Goal: Information Seeking & Learning: Learn about a topic

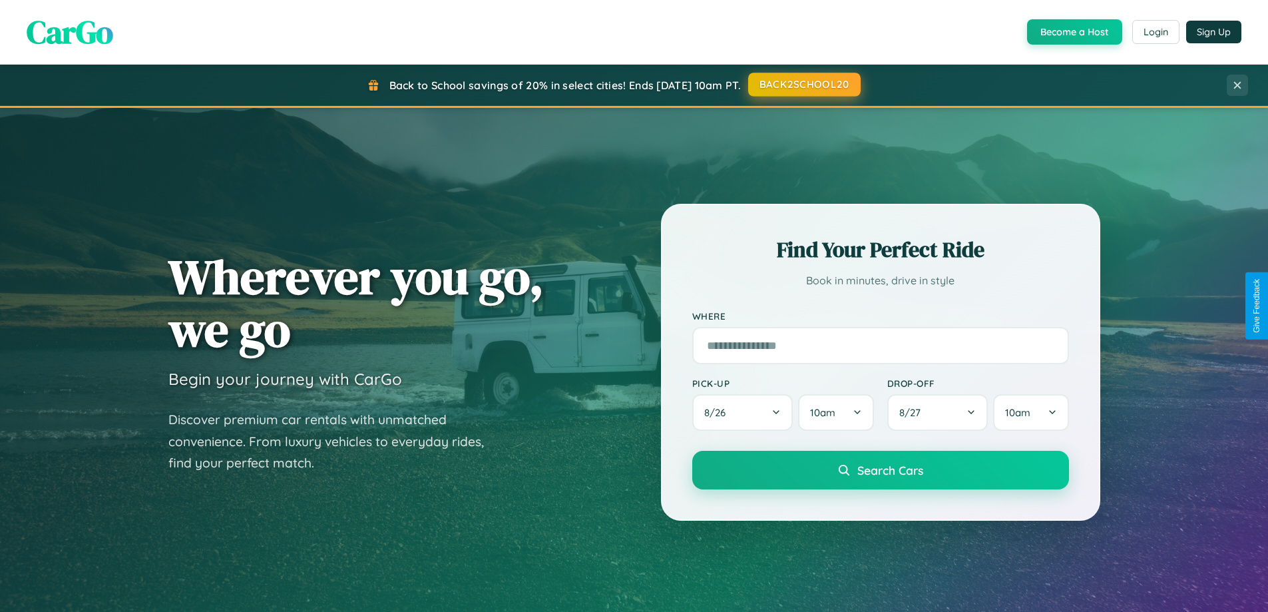
click at [804, 85] on button "BACK2SCHOOL20" at bounding box center [804, 85] width 113 height 24
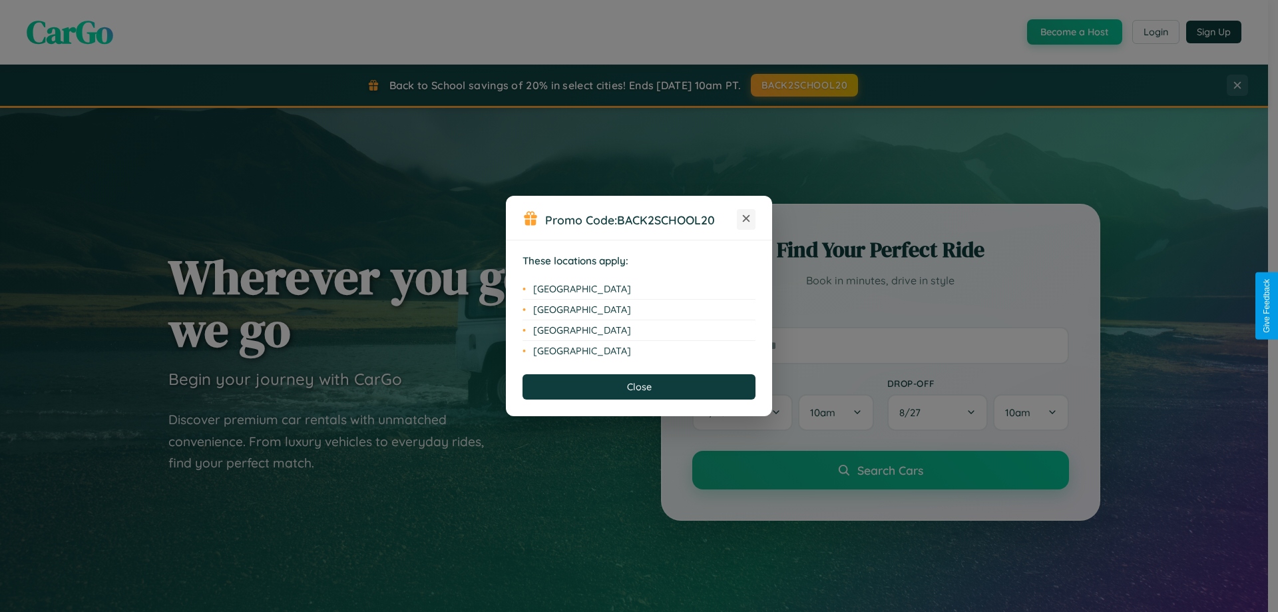
click at [746, 219] on icon at bounding box center [746, 218] width 7 height 7
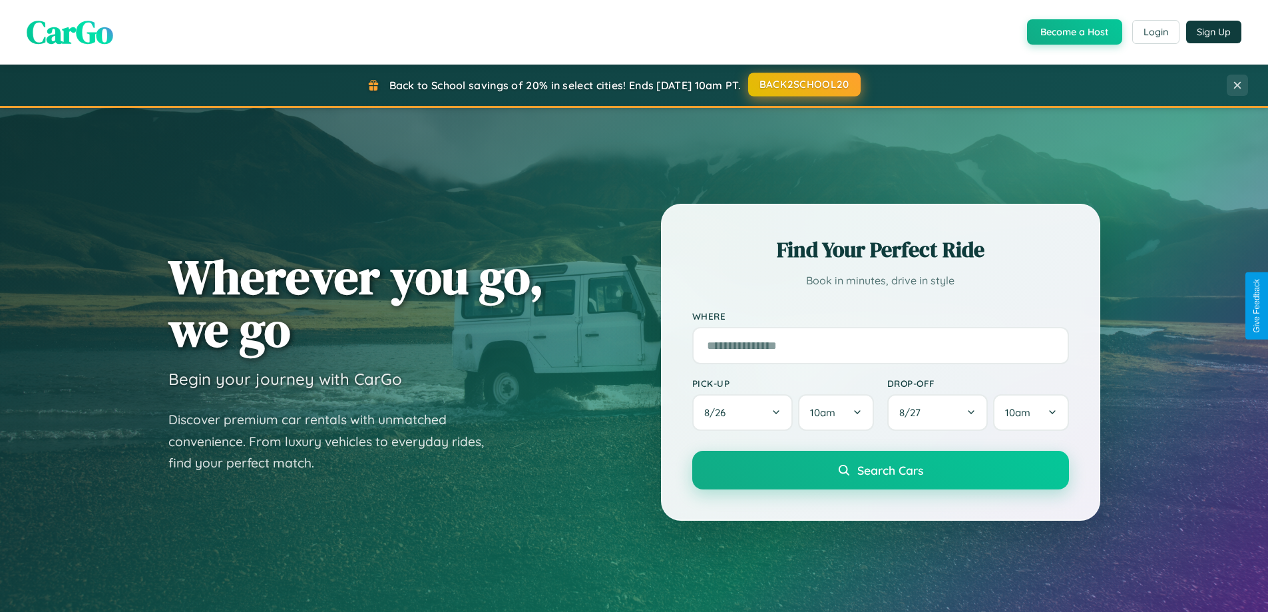
click at [804, 85] on button "BACK2SCHOOL20" at bounding box center [804, 85] width 113 height 24
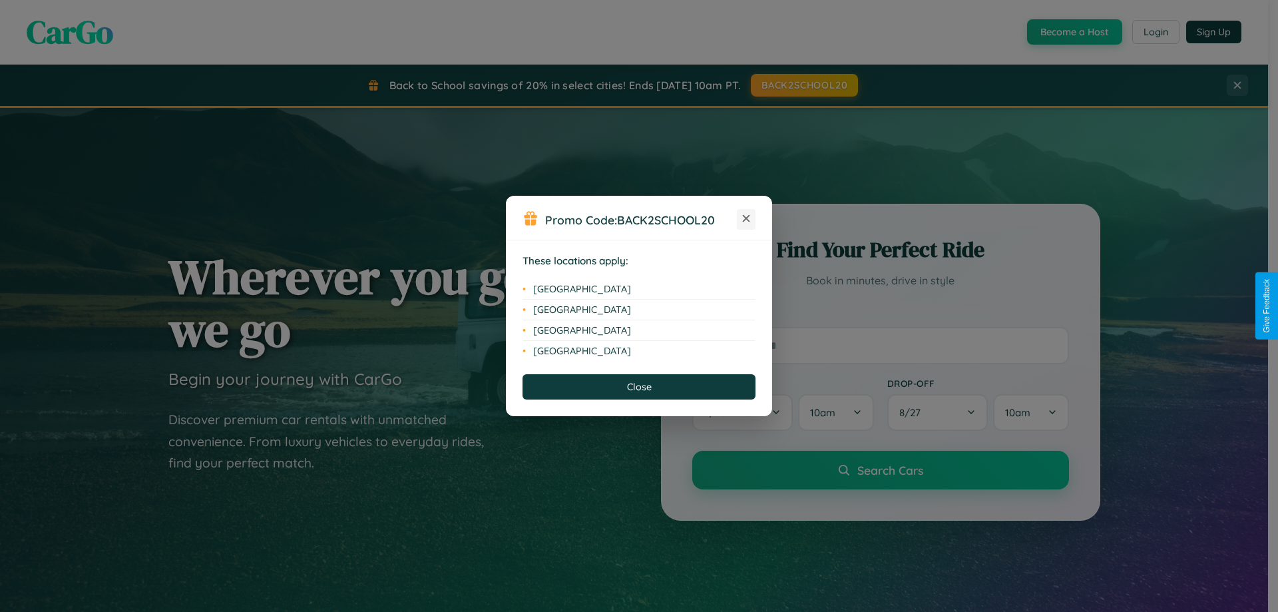
click at [746, 219] on icon at bounding box center [746, 218] width 7 height 7
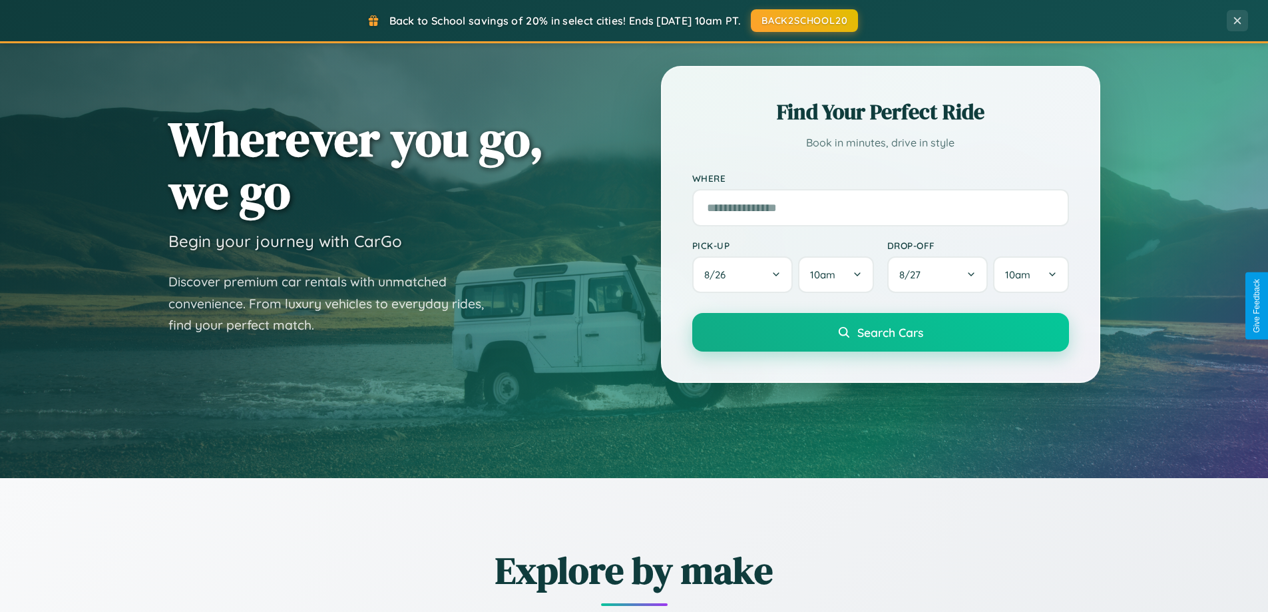
scroll to position [916, 0]
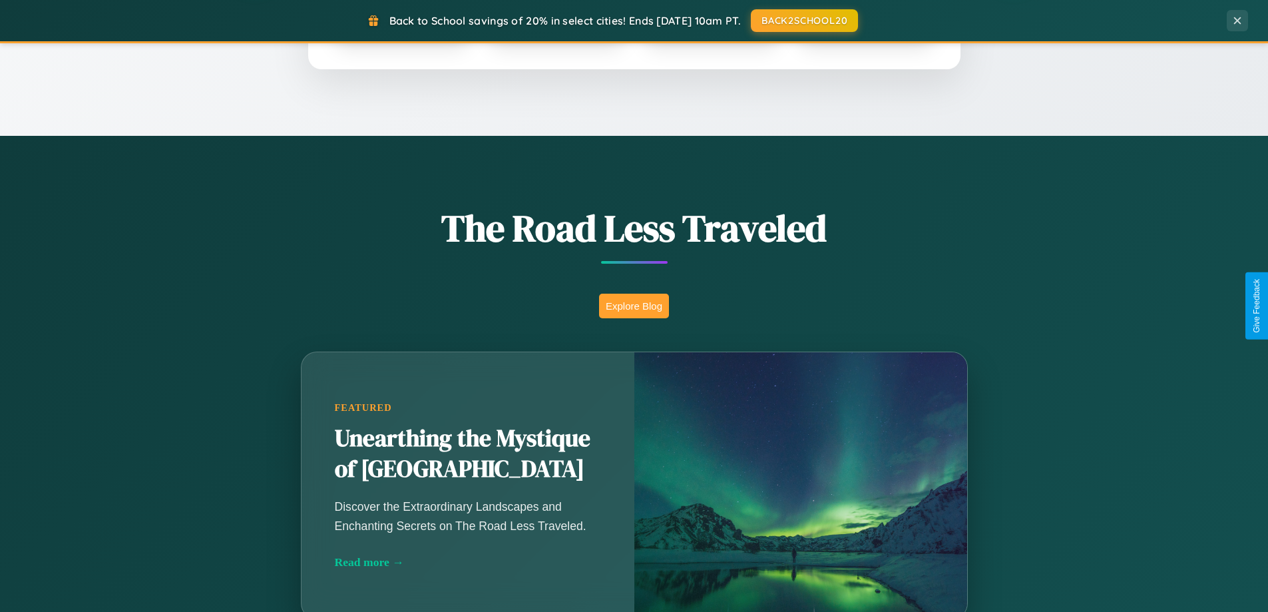
click at [634, 306] on button "Explore Blog" at bounding box center [634, 306] width 70 height 25
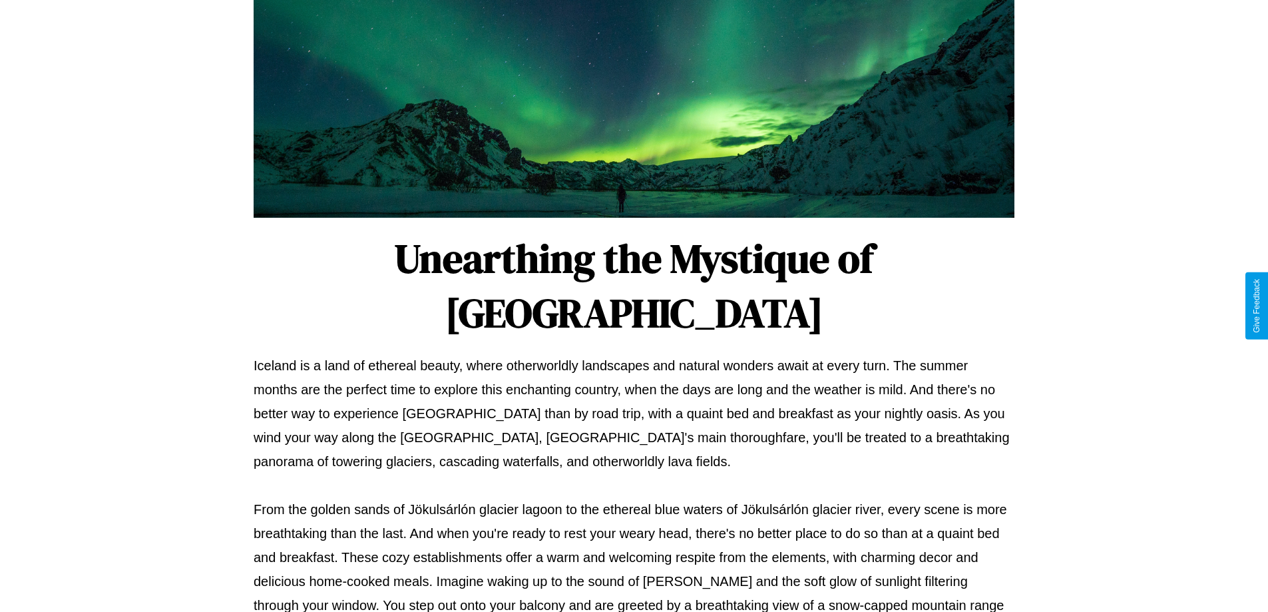
scroll to position [431, 0]
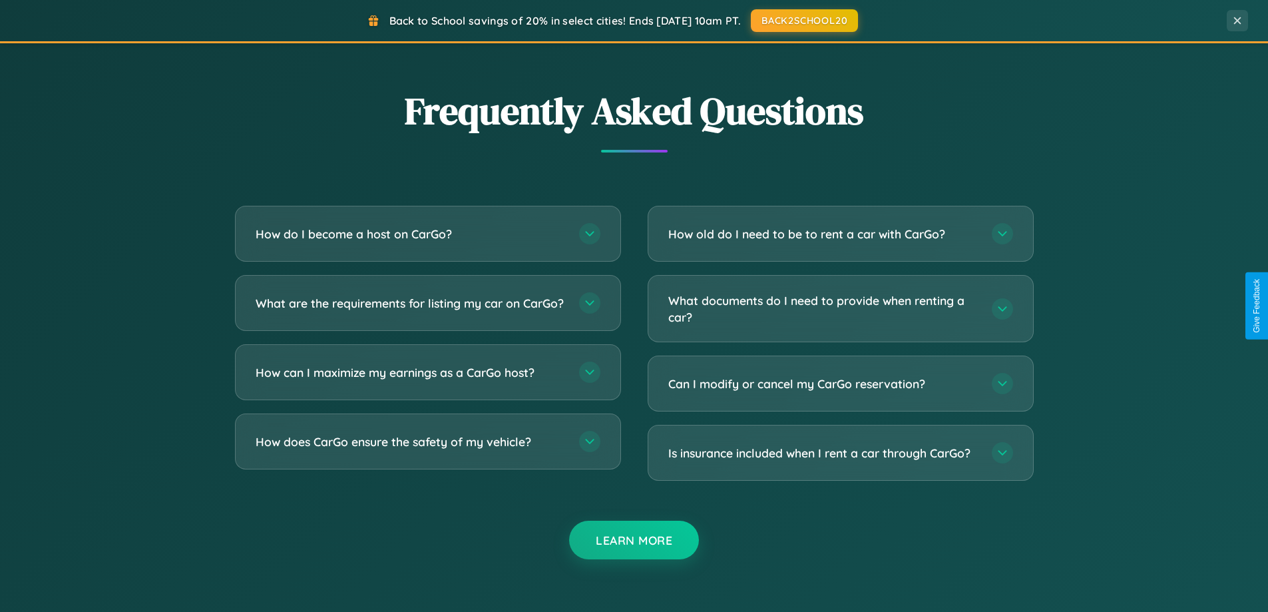
scroll to position [2562, 0]
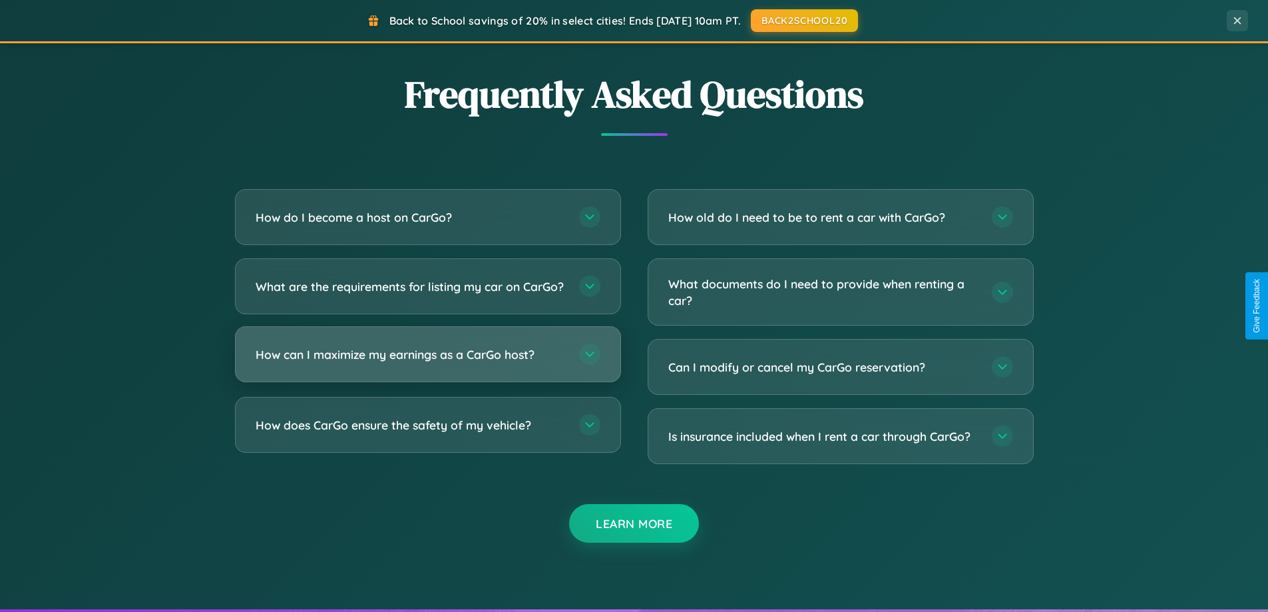
click at [427, 363] on h3 "How can I maximize my earnings as a CarGo host?" at bounding box center [411, 354] width 310 height 17
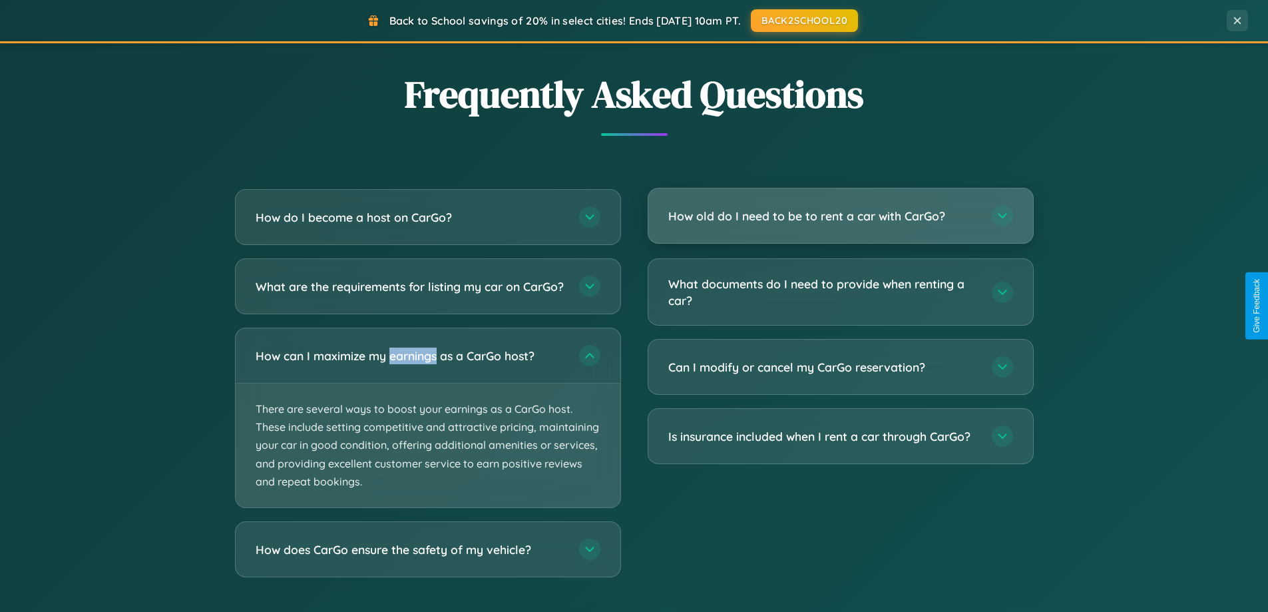
click at [840, 216] on h3 "How old do I need to be to rent a car with CarGo?" at bounding box center [824, 216] width 310 height 17
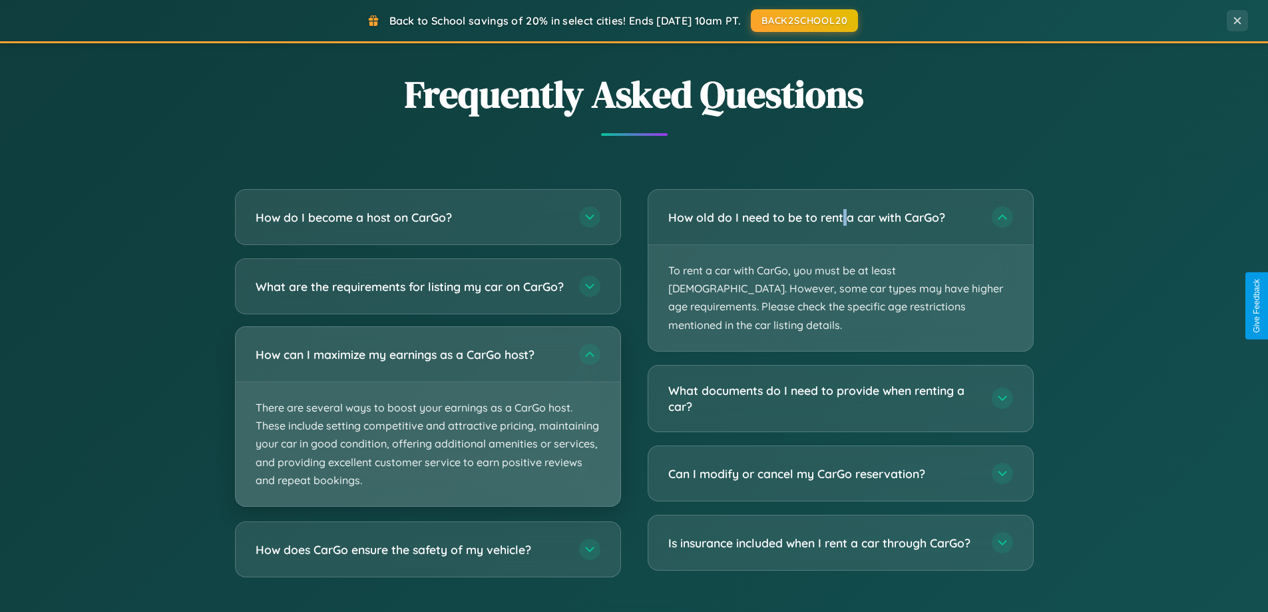
click at [427, 428] on p "There are several ways to boost your earnings as a CarGo host. These include se…" at bounding box center [428, 444] width 385 height 124
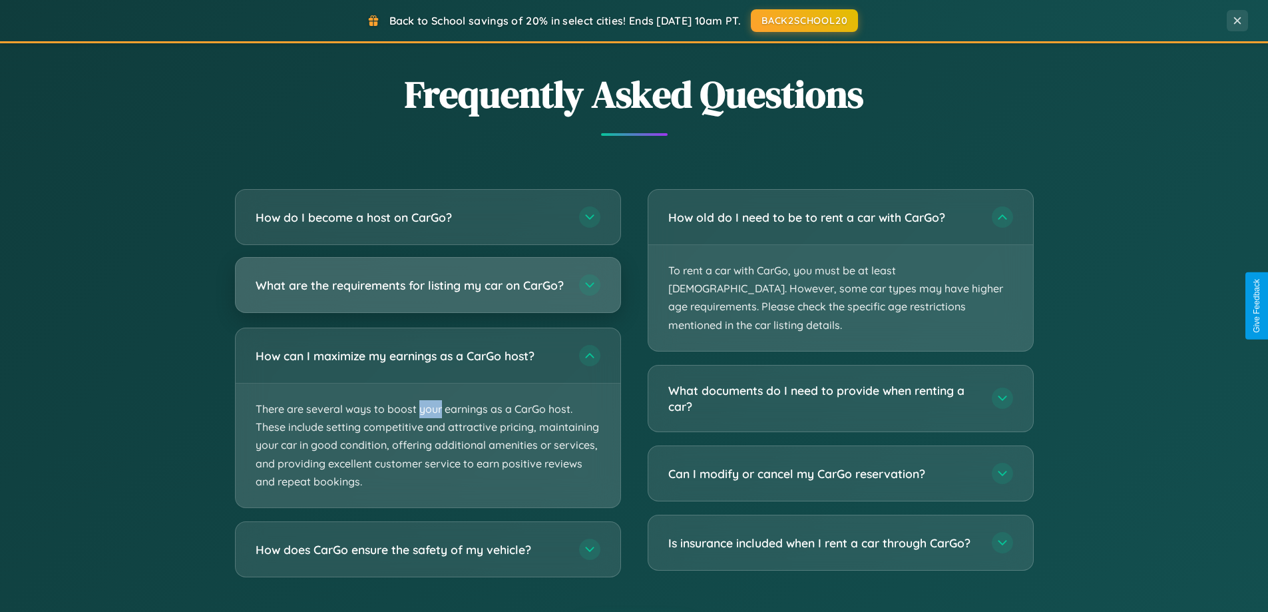
click at [427, 292] on h3 "What are the requirements for listing my car on CarGo?" at bounding box center [411, 285] width 310 height 17
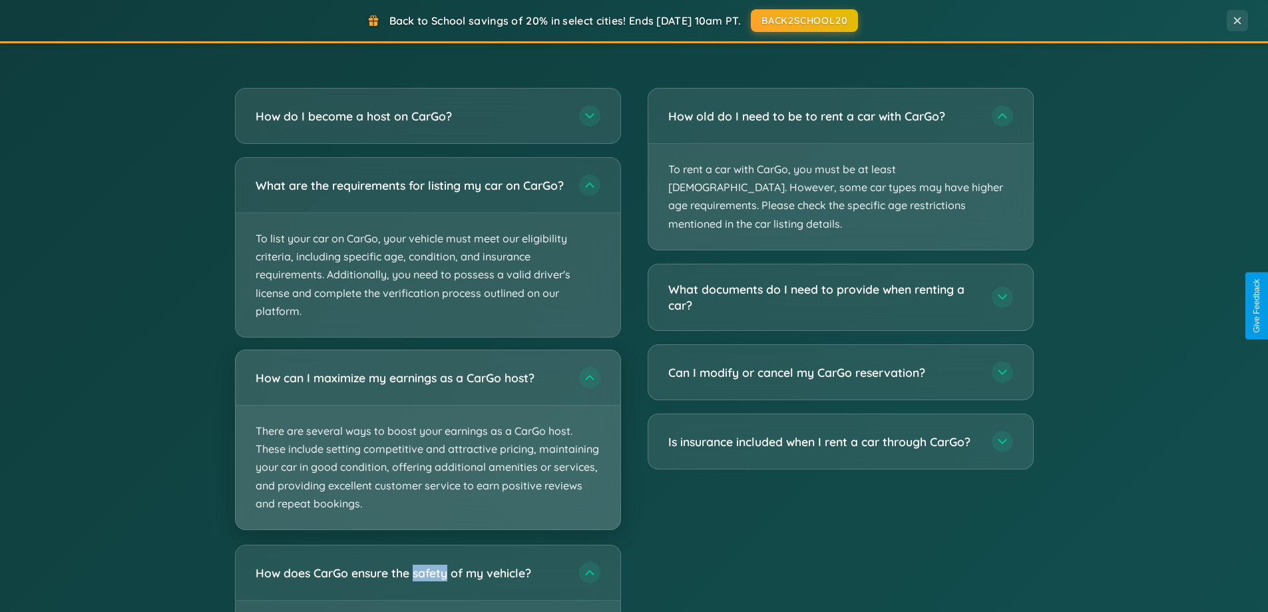
click at [427, 452] on p "There are several ways to boost your earnings as a CarGo host. These include se…" at bounding box center [428, 467] width 385 height 124
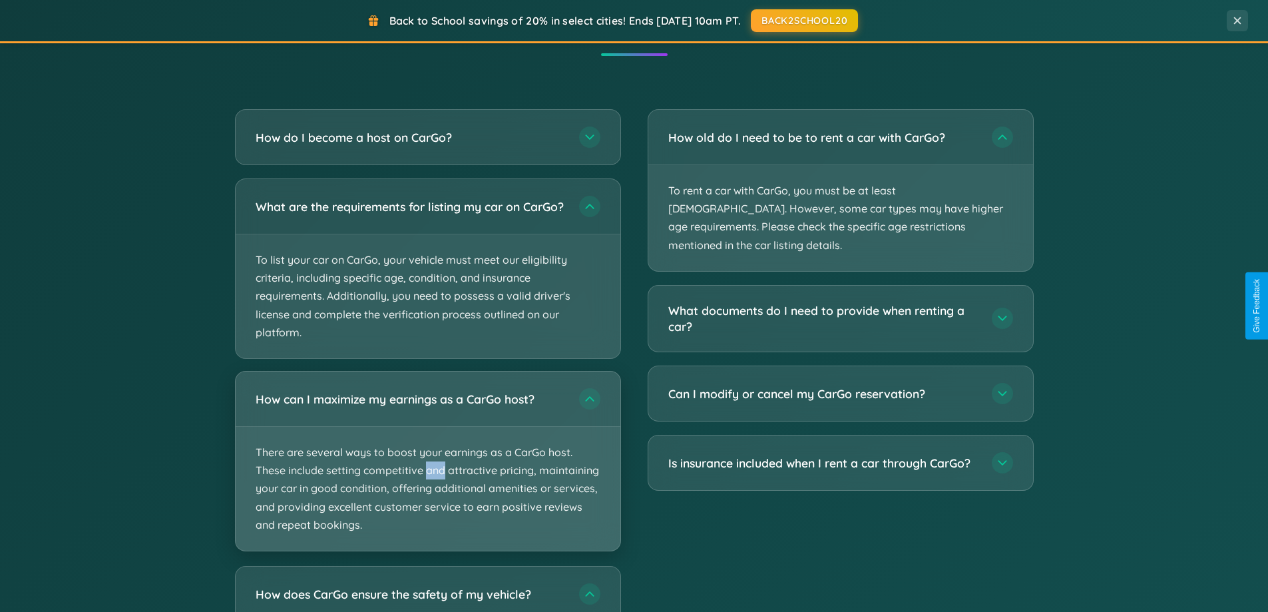
scroll to position [2139, 0]
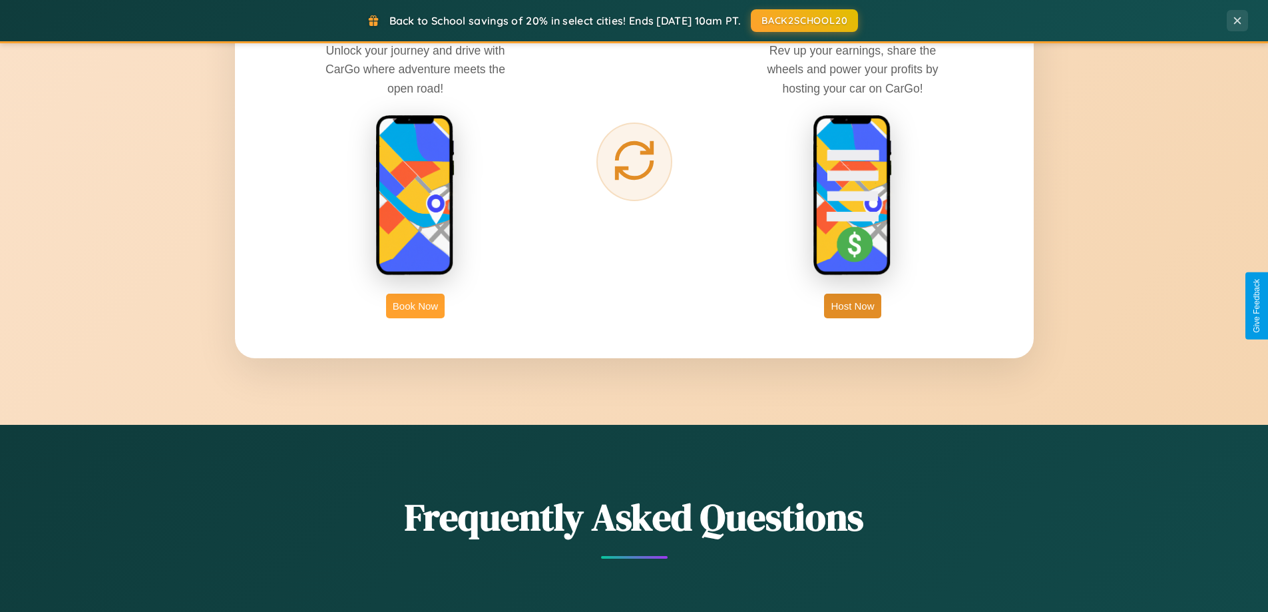
click at [415, 306] on button "Book Now" at bounding box center [415, 306] width 59 height 25
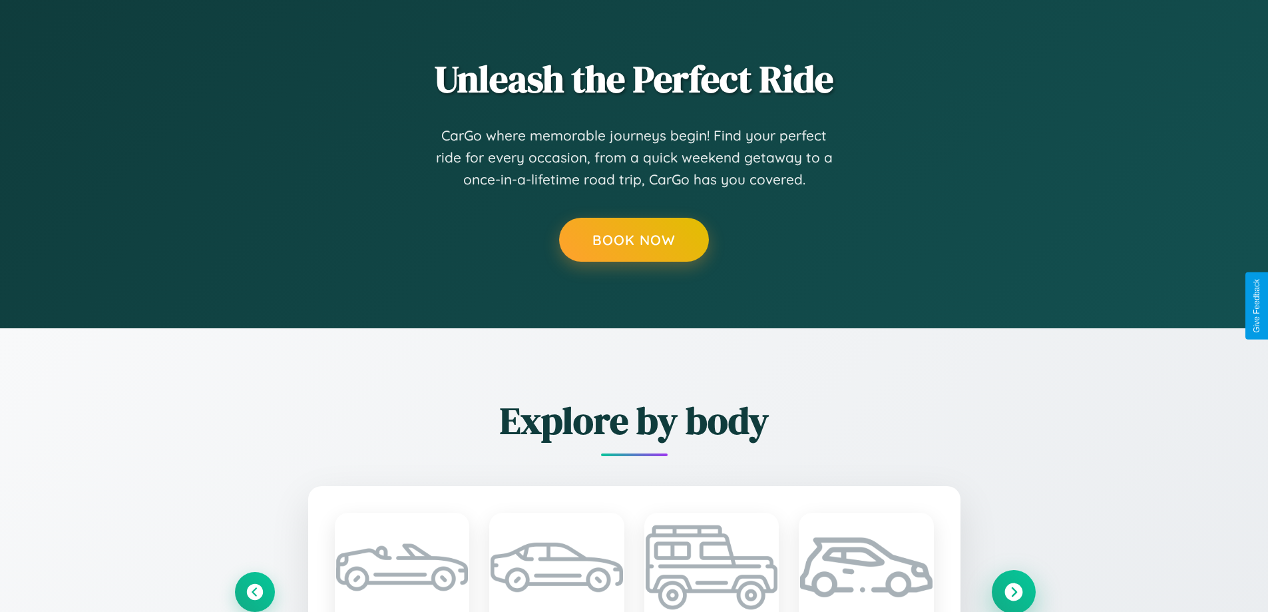
scroll to position [0, 6]
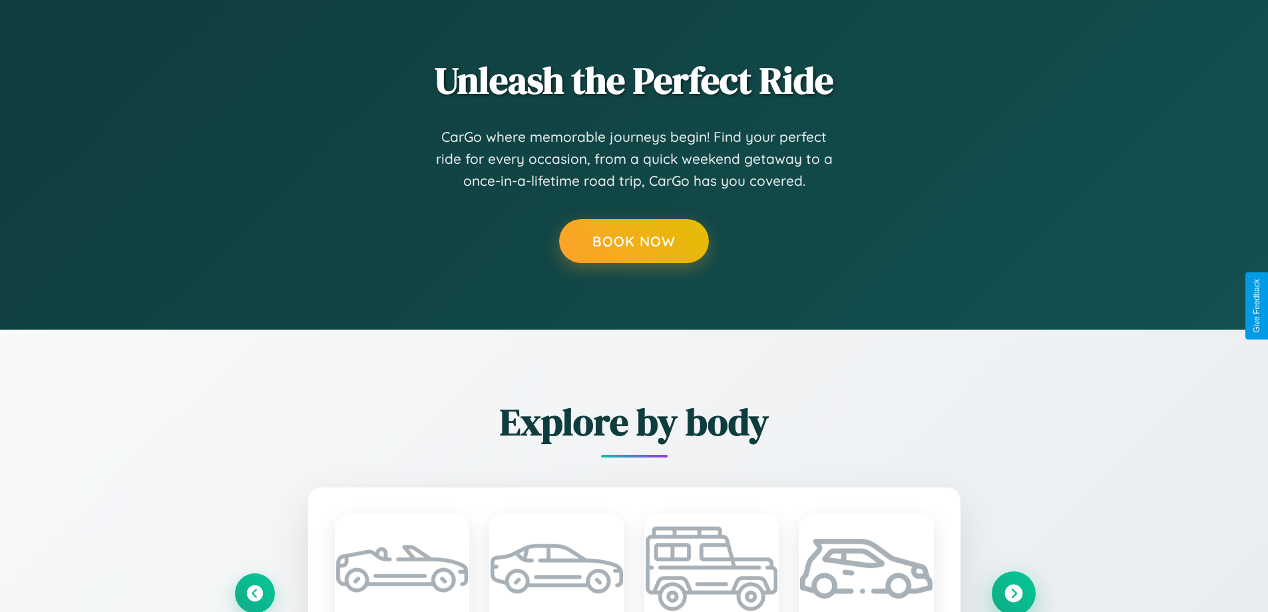
type input "****"
click at [1013, 593] on icon at bounding box center [1014, 593] width 18 height 18
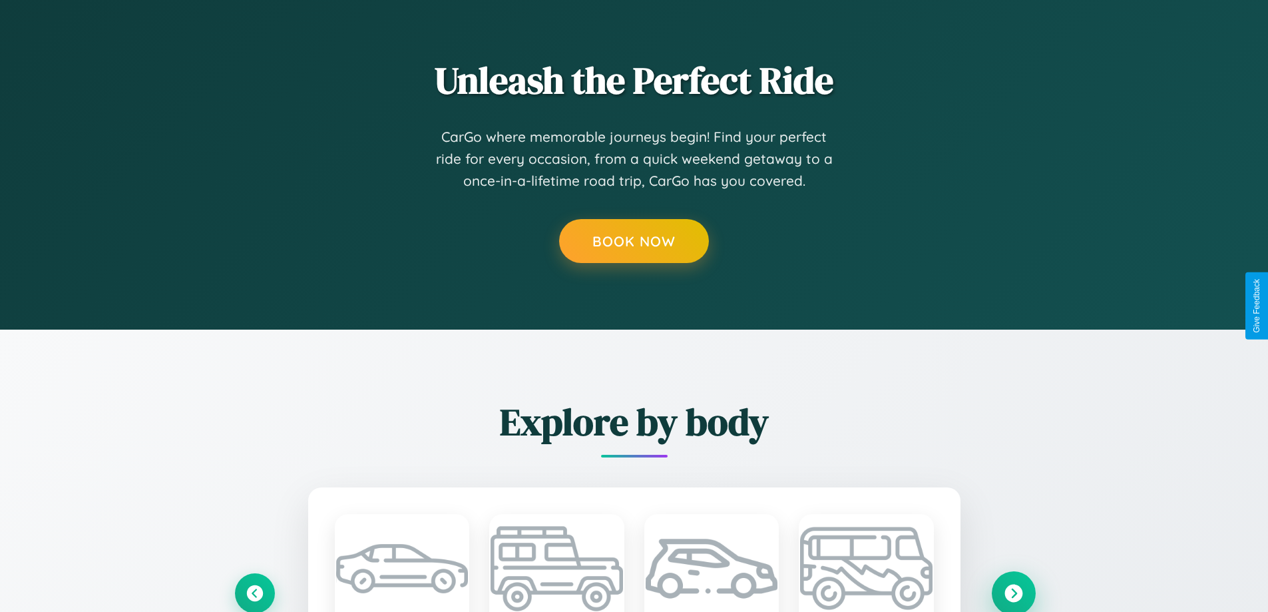
scroll to position [0, 0]
